Goal: Task Accomplishment & Management: Use online tool/utility

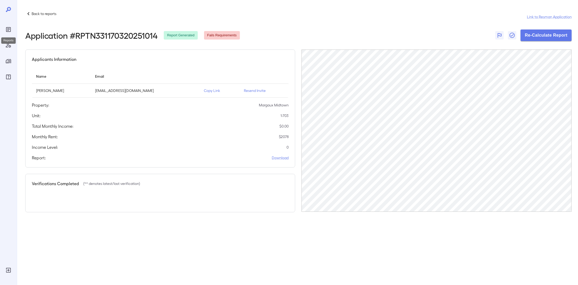
click at [6, 34] on div "Reports" at bounding box center [9, 39] width 16 height 11
click at [9, 28] on icon "Reports" at bounding box center [8, 29] width 3 height 3
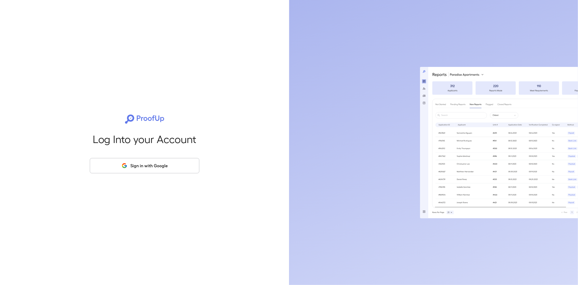
click at [167, 161] on button "Sign in with Google" at bounding box center [145, 165] width 110 height 15
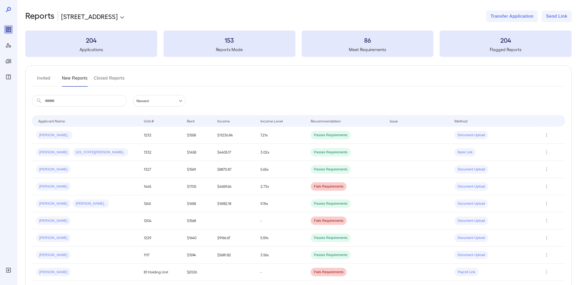
click at [98, 21] on body "**********" at bounding box center [289, 142] width 578 height 285
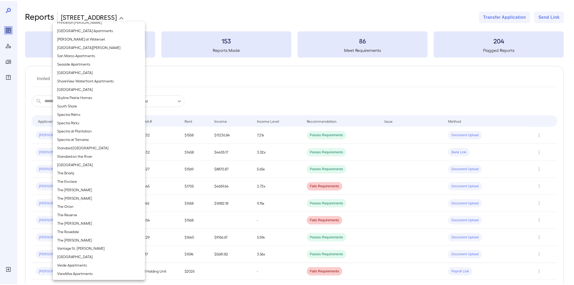
scroll to position [545, 0]
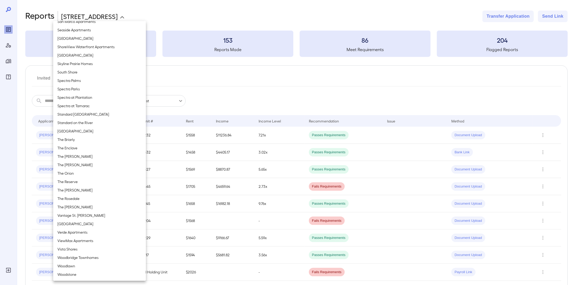
click at [75, 165] on li "The [PERSON_NAME]" at bounding box center [99, 165] width 93 height 8
type input "**********"
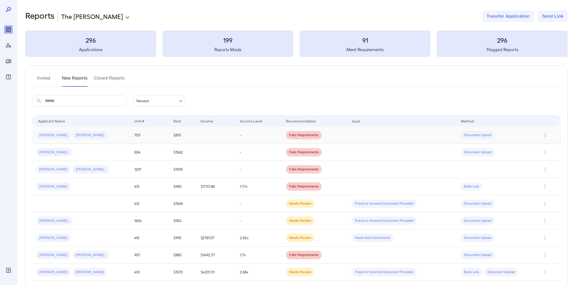
click at [96, 135] on div "Susan J... Kelly E..." at bounding box center [81, 135] width 90 height 8
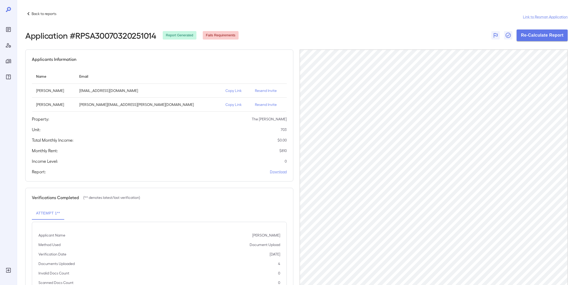
click at [9, 36] on div at bounding box center [8, 53] width 8 height 56
click at [7, 29] on icon "Reports" at bounding box center [8, 29] width 3 height 3
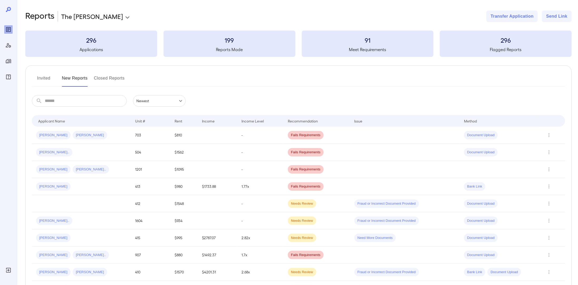
click at [73, 20] on body "**********" at bounding box center [289, 142] width 578 height 285
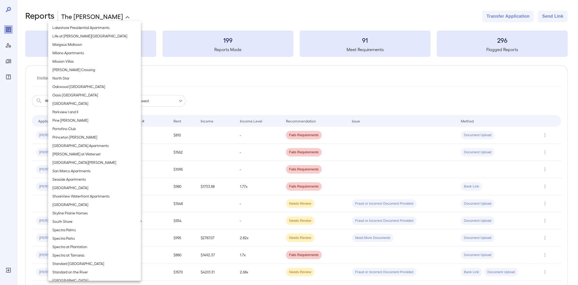
scroll to position [387, 0]
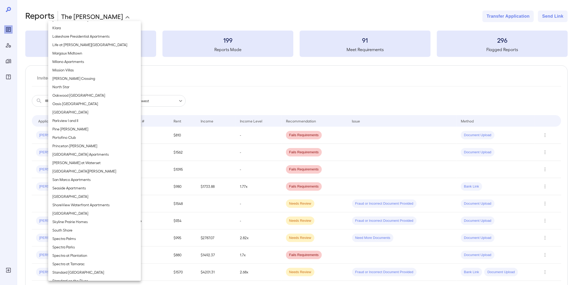
click at [86, 53] on li "Margaux Midtown" at bounding box center [94, 53] width 93 height 8
type input "**********"
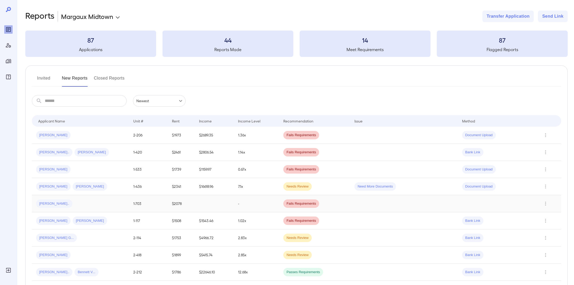
click at [104, 203] on div "[PERSON_NAME].." at bounding box center [80, 203] width 89 height 8
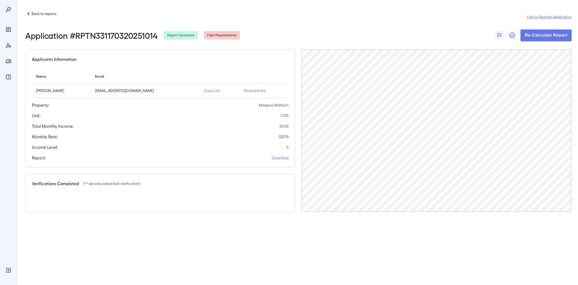
click at [552, 16] on link "Link to Resman Application" at bounding box center [549, 16] width 45 height 5
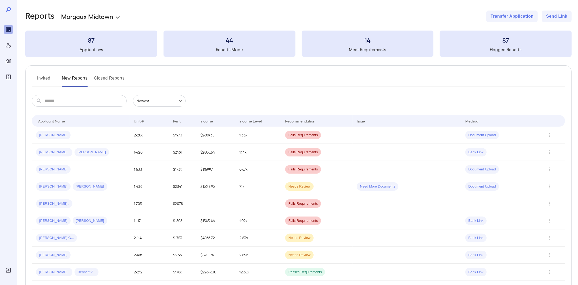
click at [81, 14] on body "**********" at bounding box center [289, 142] width 578 height 285
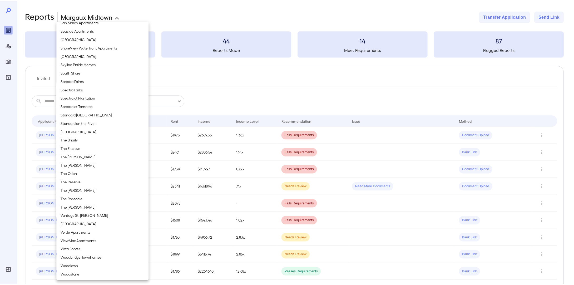
scroll to position [545, 0]
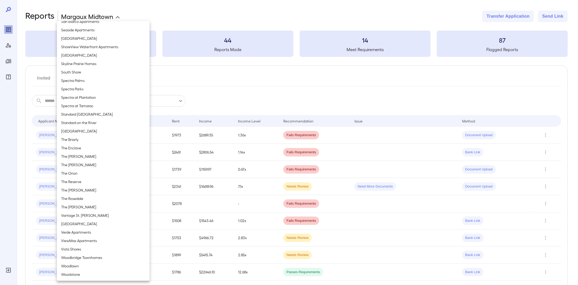
click at [85, 166] on li "The [PERSON_NAME]" at bounding box center [103, 165] width 93 height 8
type input "**********"
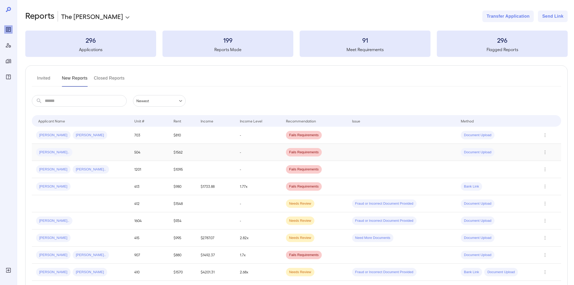
click at [85, 151] on div "[PERSON_NAME].." at bounding box center [81, 152] width 90 height 8
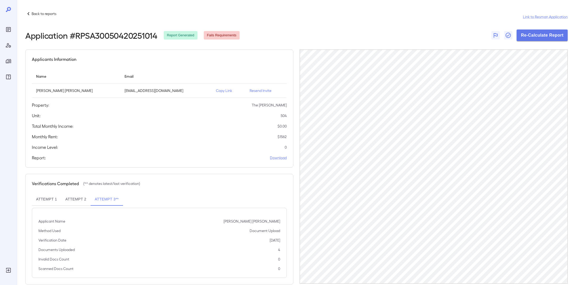
click at [28, 12] on icon at bounding box center [28, 14] width 6 height 6
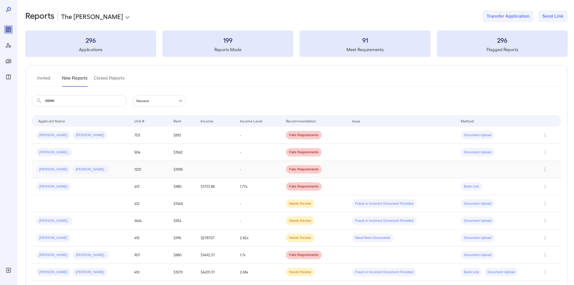
click at [85, 168] on div "Wendy C... Norma A..." at bounding box center [81, 169] width 90 height 8
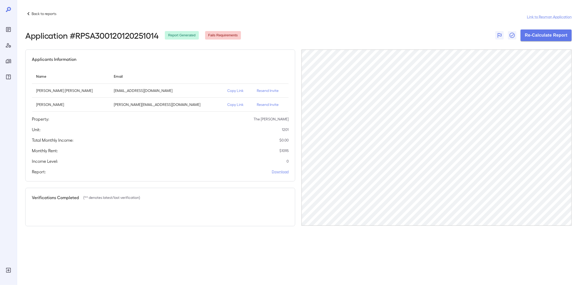
click at [33, 11] on div "Back to reports" at bounding box center [40, 14] width 31 height 6
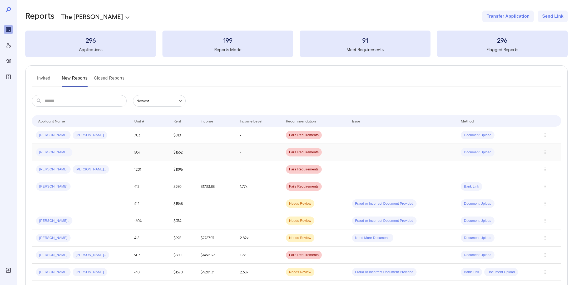
click at [122, 156] on div "[PERSON_NAME].." at bounding box center [81, 152] width 90 height 8
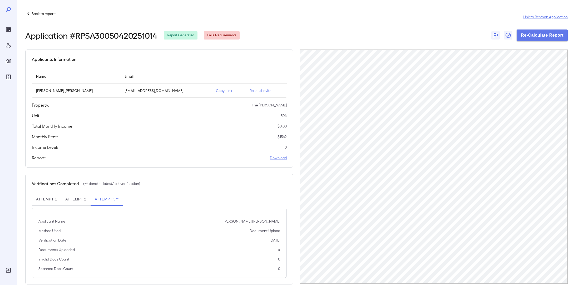
click at [27, 12] on icon at bounding box center [28, 14] width 6 height 6
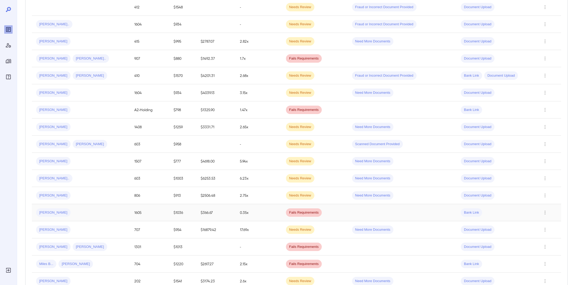
scroll to position [211, 0]
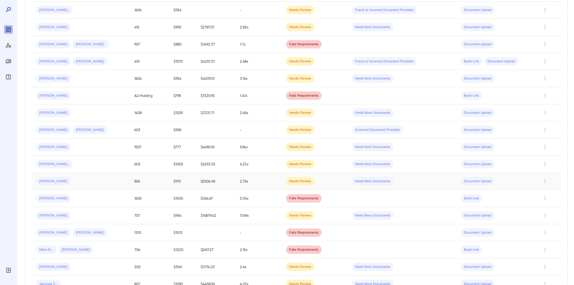
click at [121, 179] on div "[PERSON_NAME]" at bounding box center [81, 181] width 90 height 8
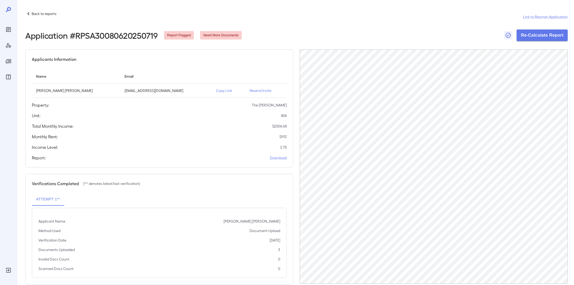
drag, startPoint x: 191, startPoint y: 107, endPoint x: 201, endPoint y: 108, distance: 10.2
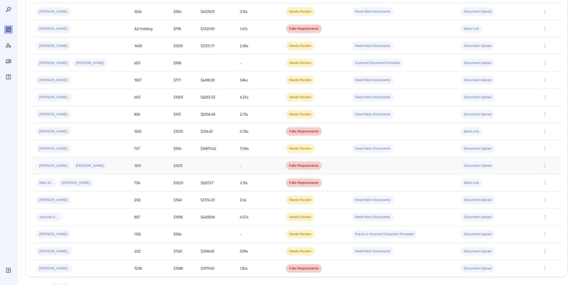
scroll to position [295, 0]
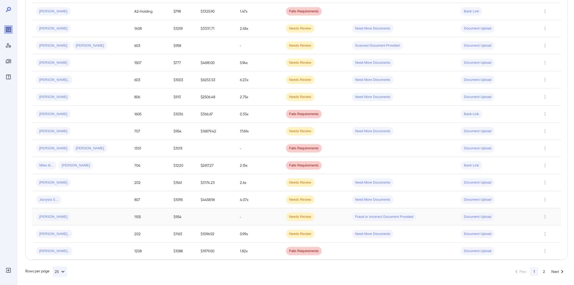
click at [110, 217] on div "[PERSON_NAME]" at bounding box center [81, 216] width 90 height 8
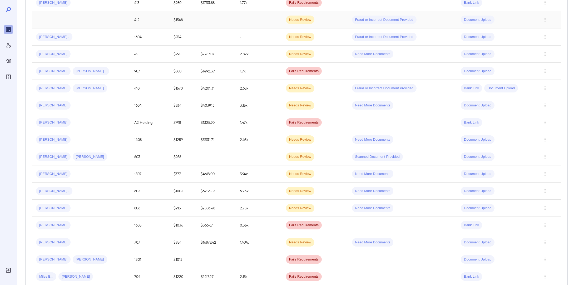
scroll to position [184, 0]
click at [100, 225] on div "[PERSON_NAME]" at bounding box center [81, 224] width 90 height 8
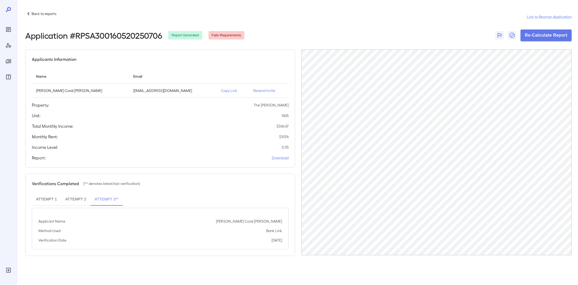
click at [3, 31] on div at bounding box center [8, 142] width 17 height 285
click at [6, 30] on icon "Reports" at bounding box center [8, 29] width 5 height 5
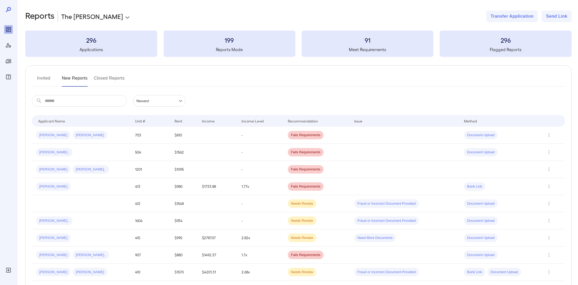
click at [93, 17] on body "**********" at bounding box center [289, 142] width 578 height 285
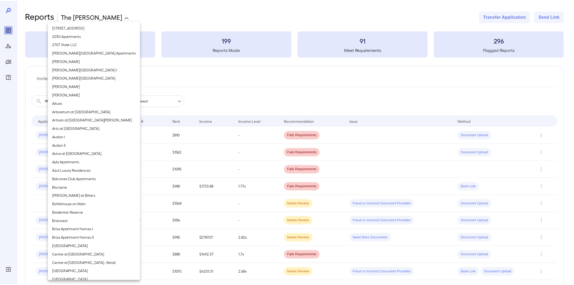
scroll to position [545, 0]
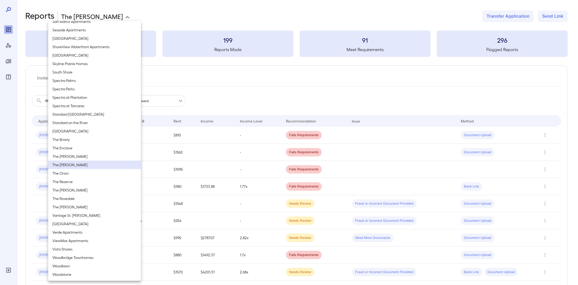
click at [93, 17] on div at bounding box center [289, 142] width 578 height 285
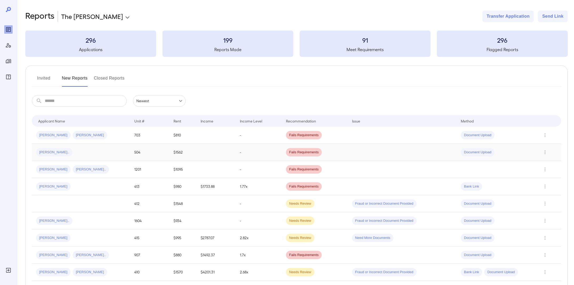
click at [90, 157] on td "[PERSON_NAME].." at bounding box center [81, 152] width 98 height 17
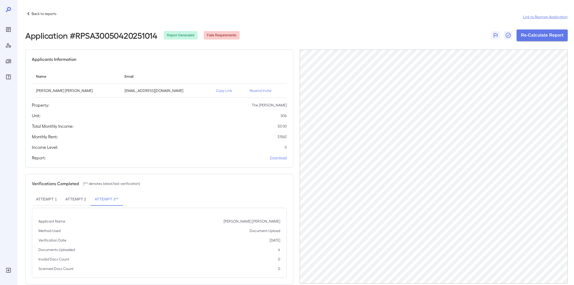
click at [549, 17] on link "Link to Resman Application" at bounding box center [545, 16] width 45 height 5
drag, startPoint x: 257, startPoint y: 134, endPoint x: 259, endPoint y: 136, distance: 3.0
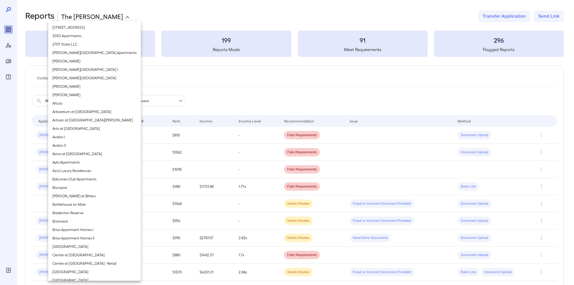
click at [93, 16] on body "**********" at bounding box center [287, 142] width 574 height 285
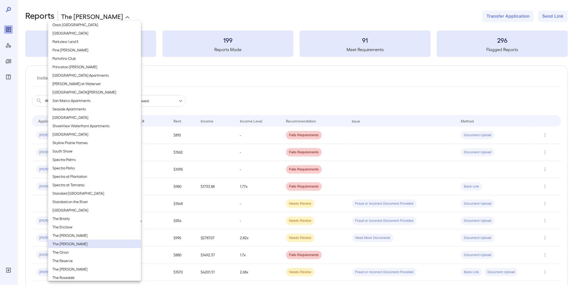
scroll to position [387, 0]
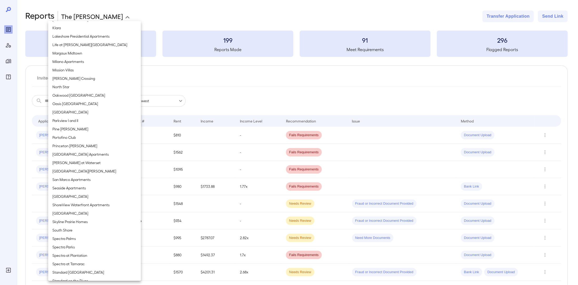
click at [82, 53] on li "Margaux Midtown" at bounding box center [94, 53] width 93 height 8
type input "**********"
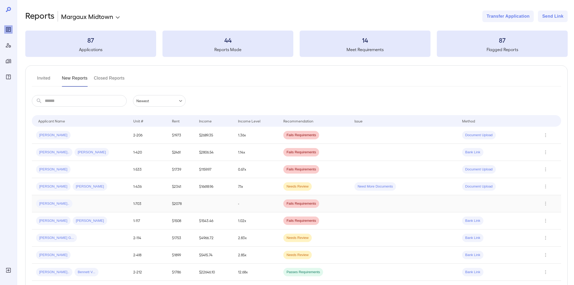
click at [92, 202] on div "[PERSON_NAME].." at bounding box center [80, 203] width 89 height 8
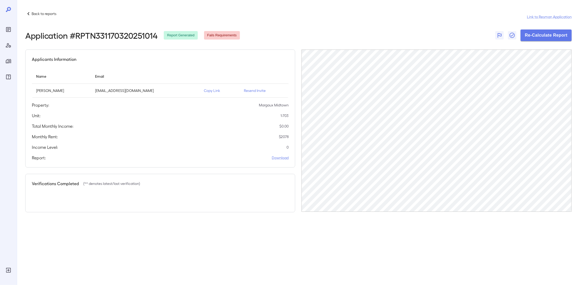
click at [244, 89] on p "Resend Invite" at bounding box center [264, 90] width 41 height 5
